Goal: Task Accomplishment & Management: Manage account settings

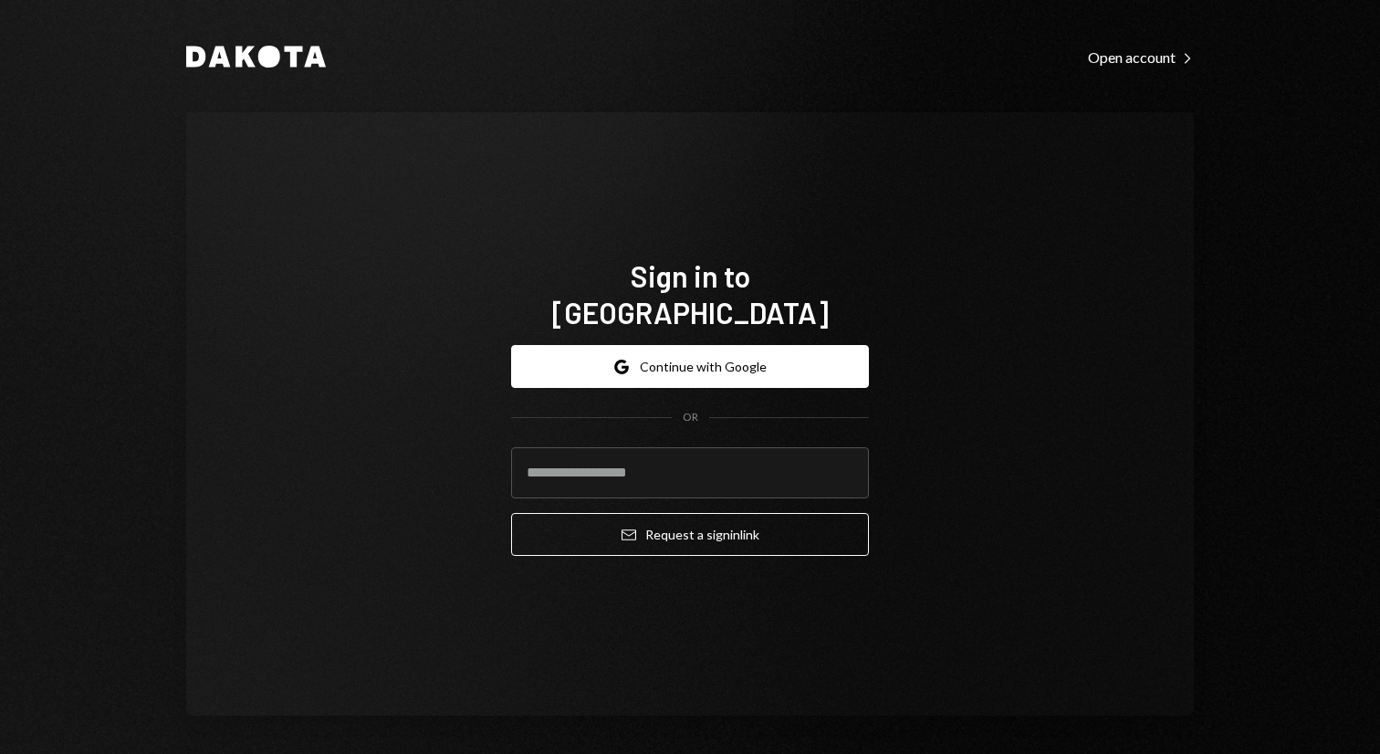
click at [623, 365] on button "Google Continue with Google" at bounding box center [690, 366] width 358 height 43
click at [670, 456] on input "email" at bounding box center [690, 472] width 358 height 51
click at [605, 456] on input "email" at bounding box center [690, 472] width 358 height 51
click at [0, 753] on com-1password-button at bounding box center [0, 754] width 0 height 0
click at [656, 447] on input "email" at bounding box center [690, 472] width 358 height 51
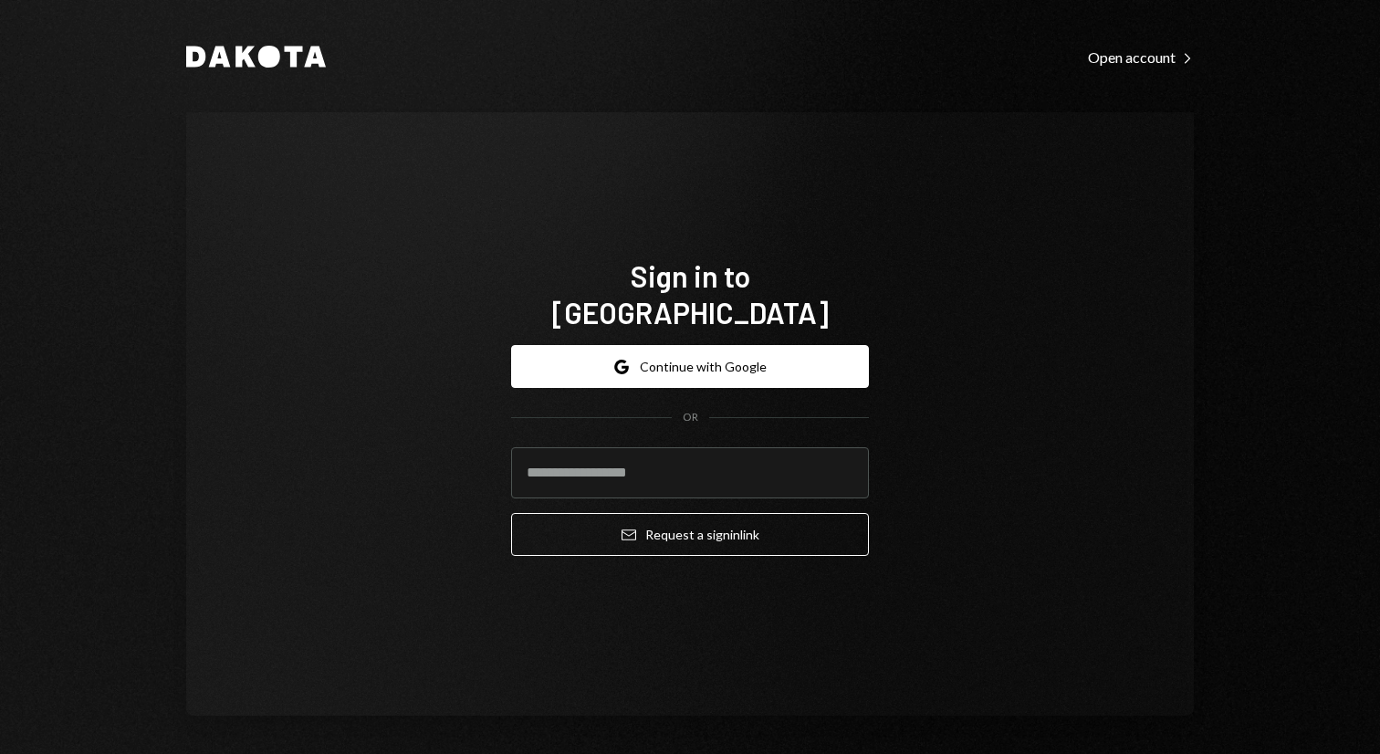
click at [0, 753] on com-1password-button at bounding box center [0, 754] width 0 height 0
type input "**********"
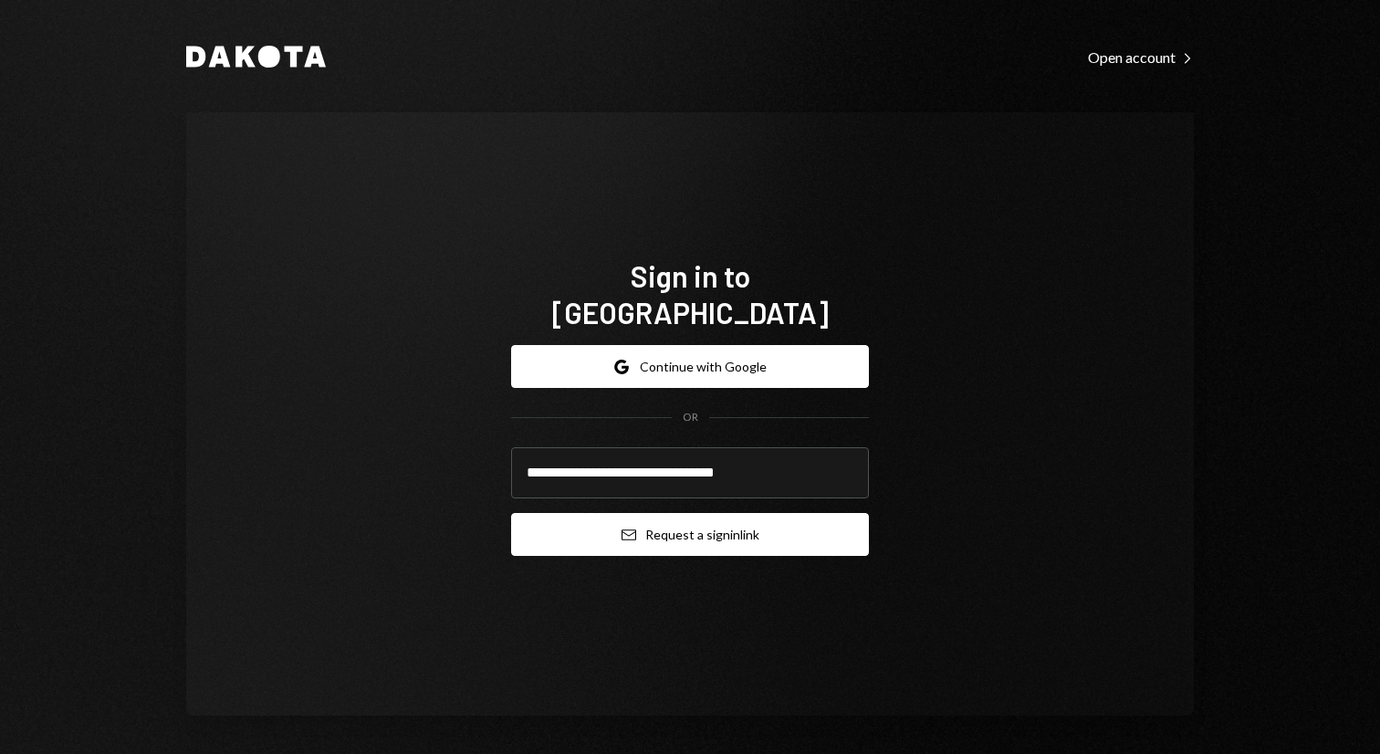
click at [630, 534] on button "Email Request a sign in link" at bounding box center [690, 534] width 358 height 43
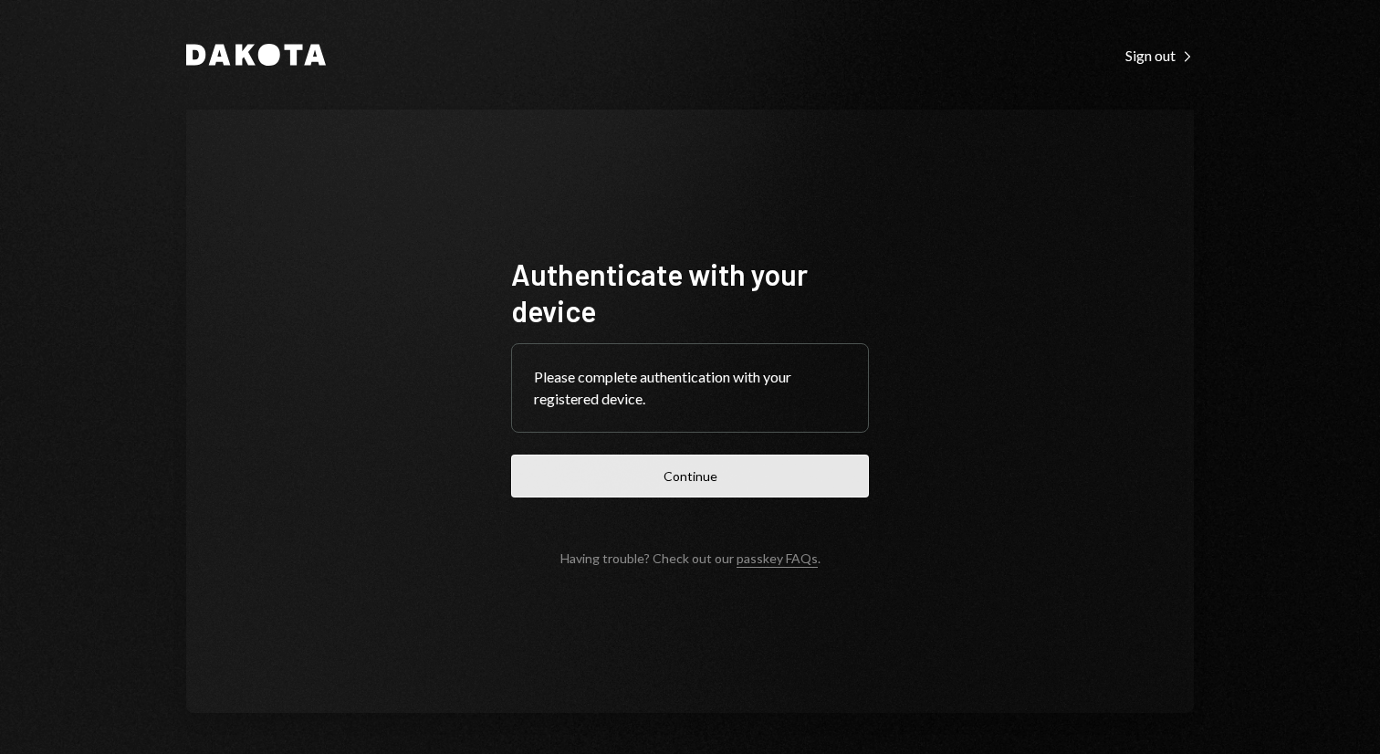
click at [706, 476] on button "Continue" at bounding box center [690, 476] width 358 height 43
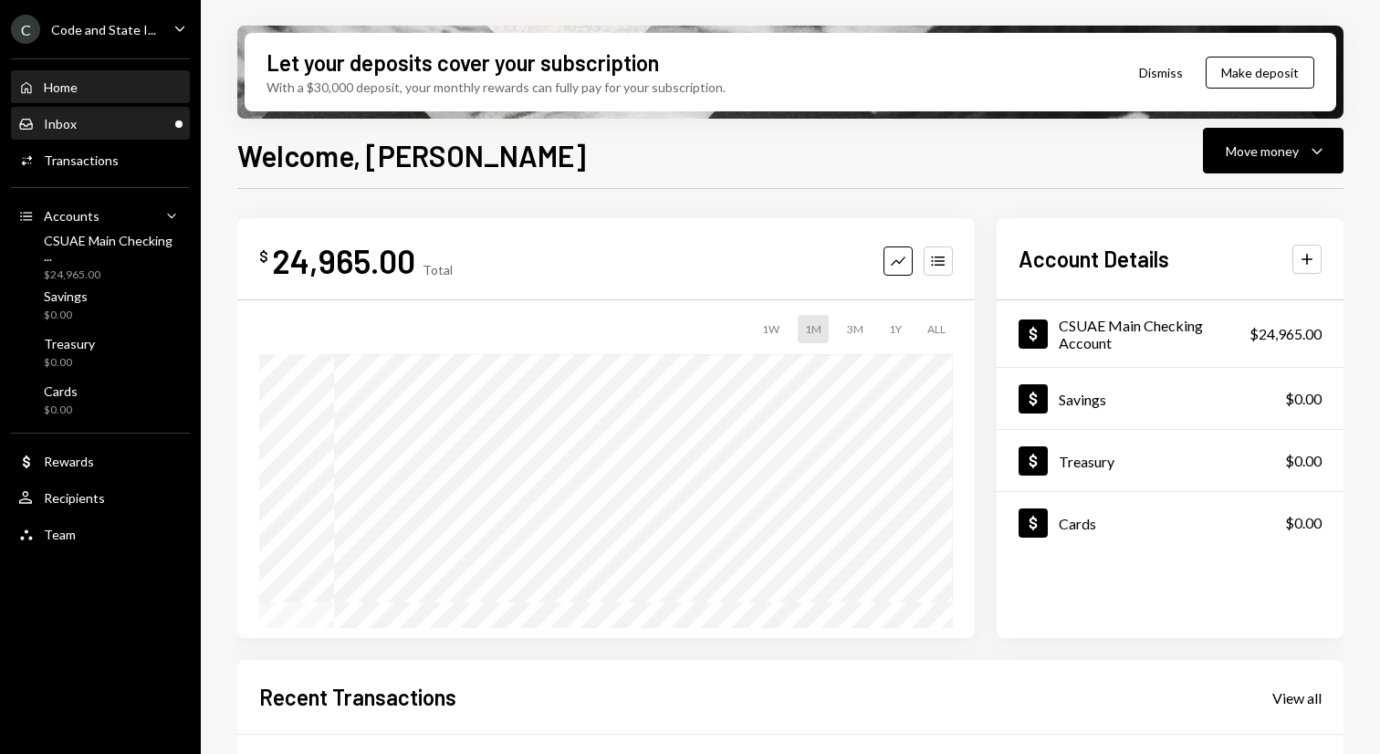
click at [151, 125] on div "Inbox Inbox" at bounding box center [100, 124] width 164 height 16
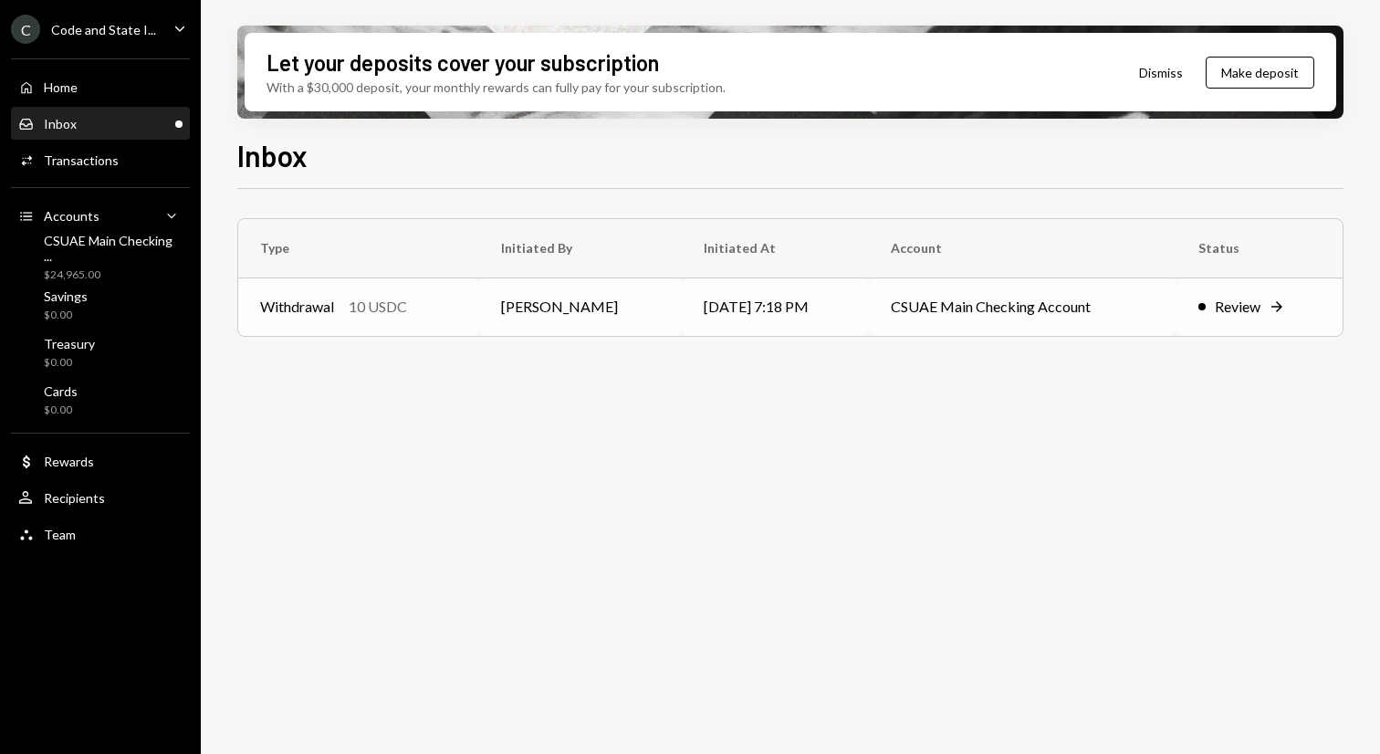
click at [1277, 305] on icon at bounding box center [1276, 306] width 11 height 11
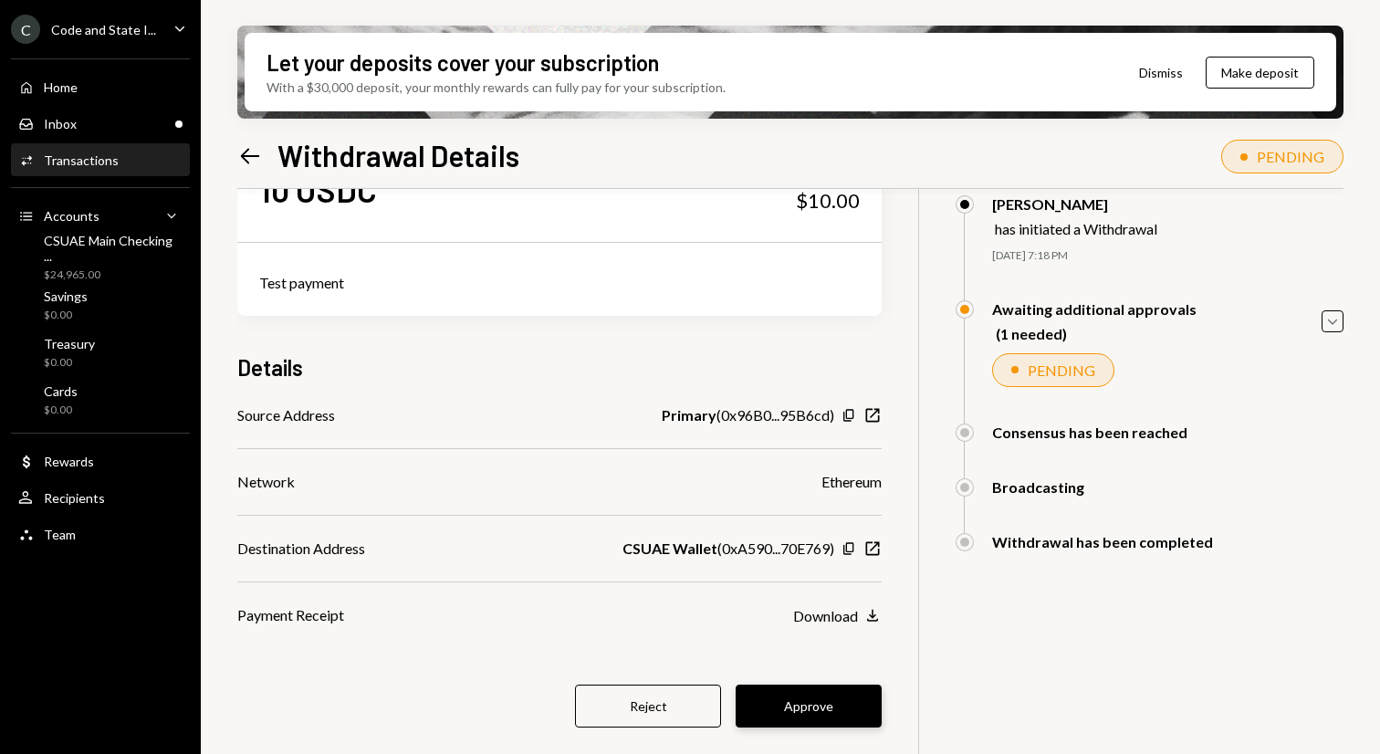
scroll to position [108, 0]
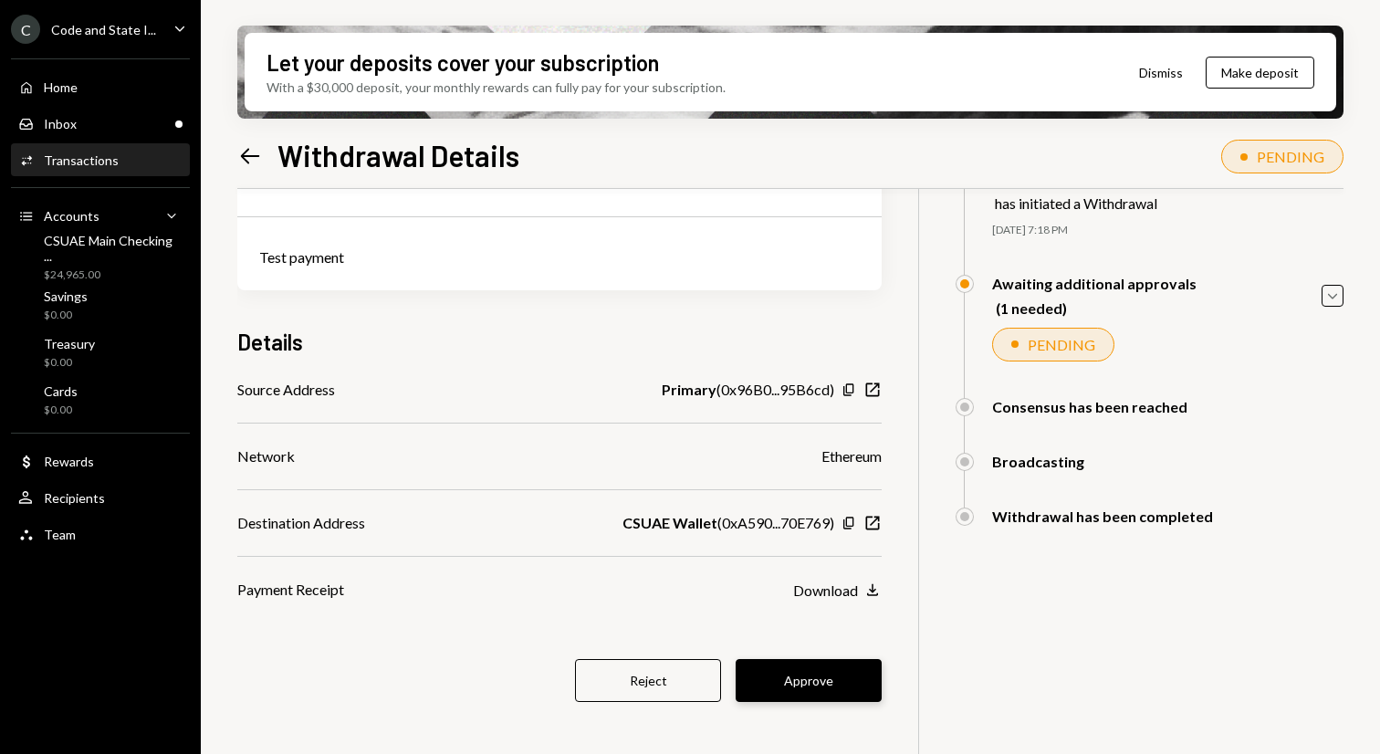
click at [831, 671] on button "Approve" at bounding box center [809, 680] width 146 height 43
click at [831, 671] on div "Reject Approve" at bounding box center [559, 680] width 644 height 43
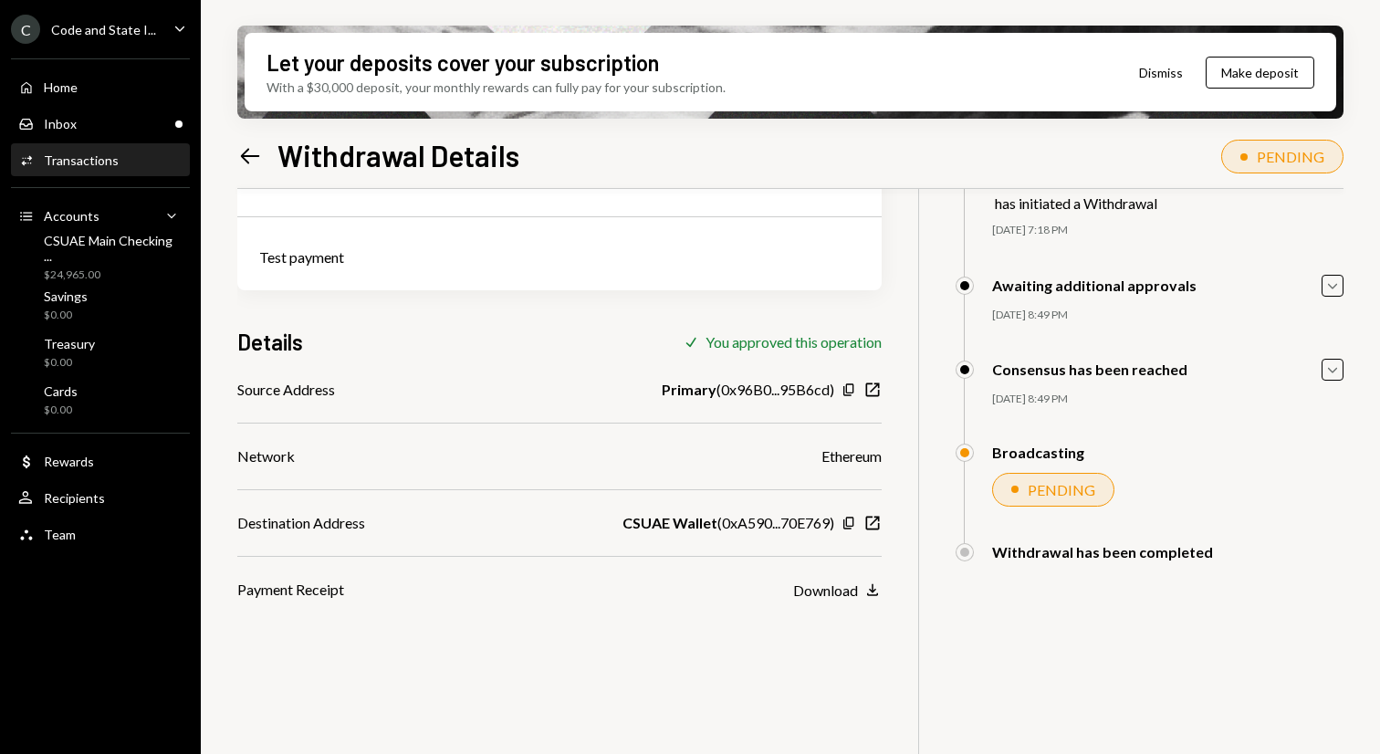
click at [1164, 71] on button "Dismiss" at bounding box center [1160, 72] width 89 height 43
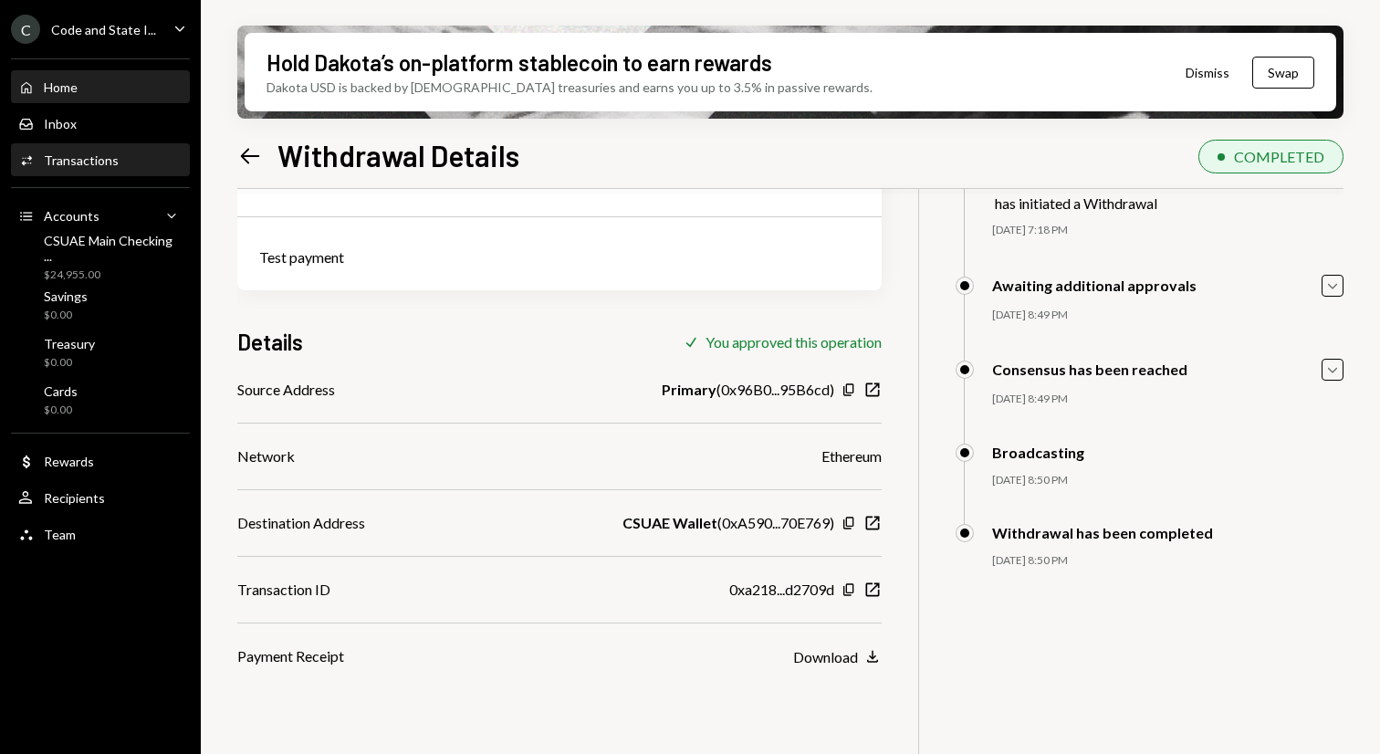
click at [78, 85] on div "Home Home" at bounding box center [100, 87] width 164 height 16
